Goal: Task Accomplishment & Management: Use online tool/utility

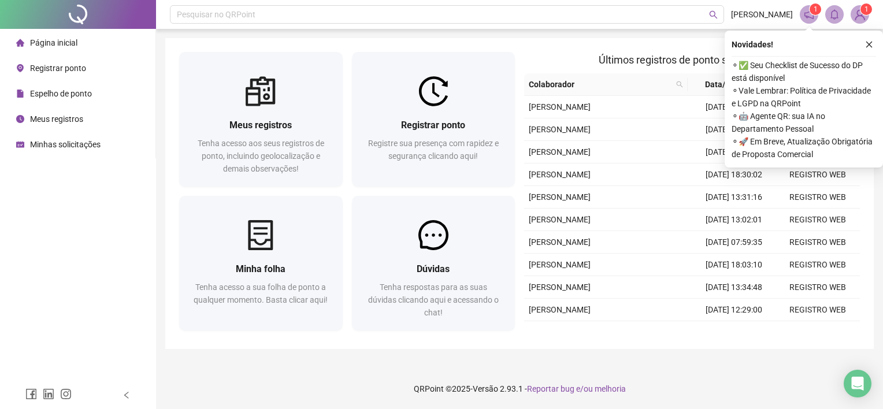
click at [68, 66] on span "Registrar ponto" at bounding box center [58, 68] width 56 height 9
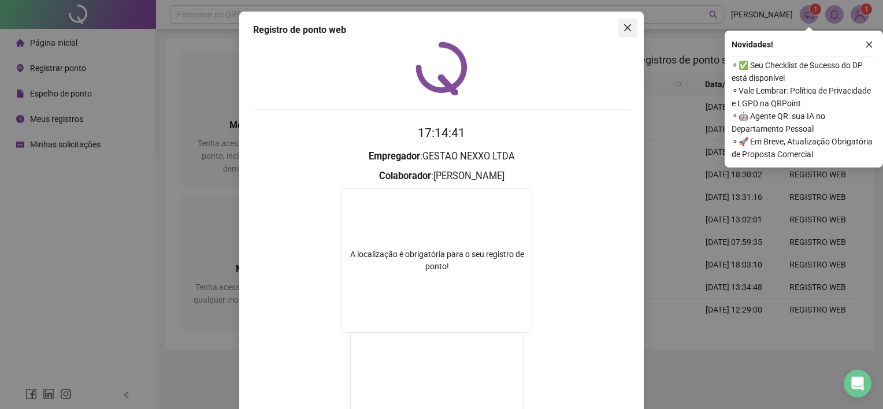
click at [623, 23] on button "Close" at bounding box center [627, 27] width 18 height 18
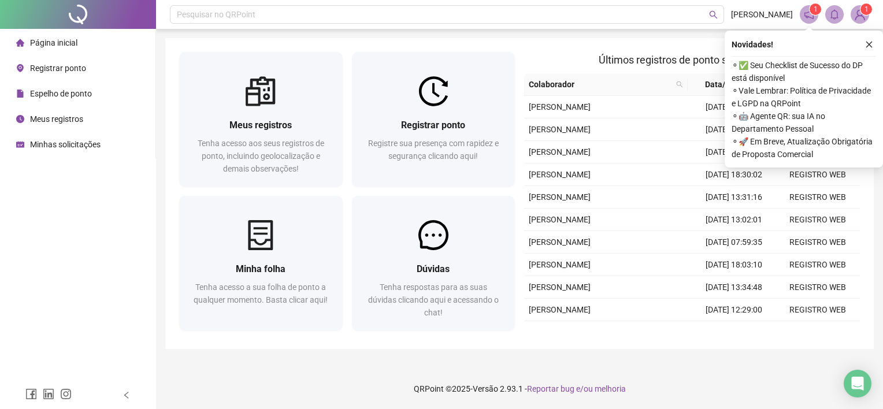
click at [53, 70] on span "Registrar ponto" at bounding box center [58, 68] width 56 height 9
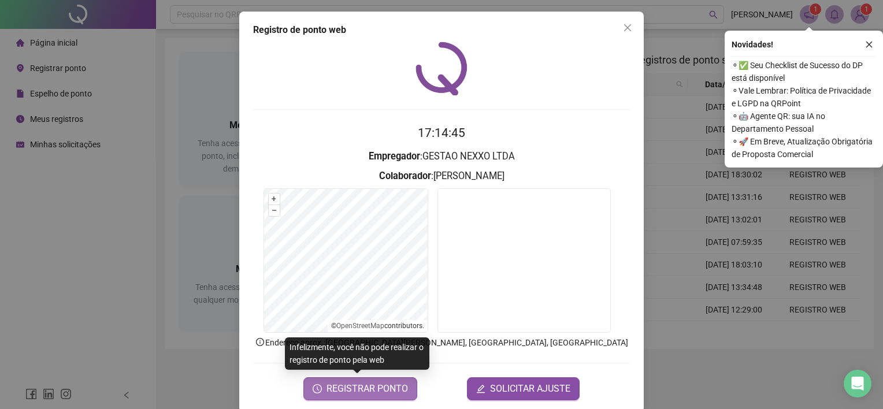
click at [366, 387] on span "REGISTRAR PONTO" at bounding box center [366, 389] width 81 height 14
